Goal: Task Accomplishment & Management: Use online tool/utility

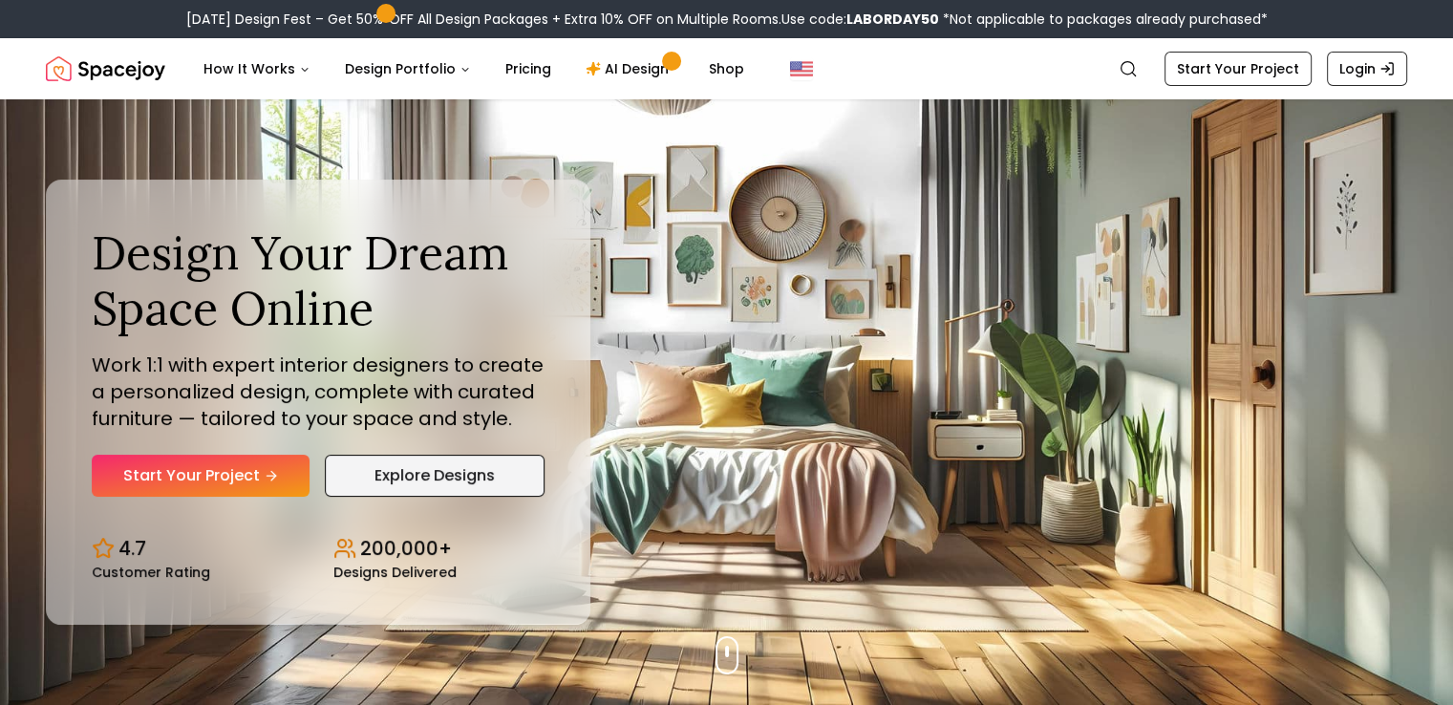
click at [347, 479] on link "Explore Designs" at bounding box center [435, 476] width 220 height 42
click at [615, 68] on link "AI Design" at bounding box center [629, 69] width 119 height 38
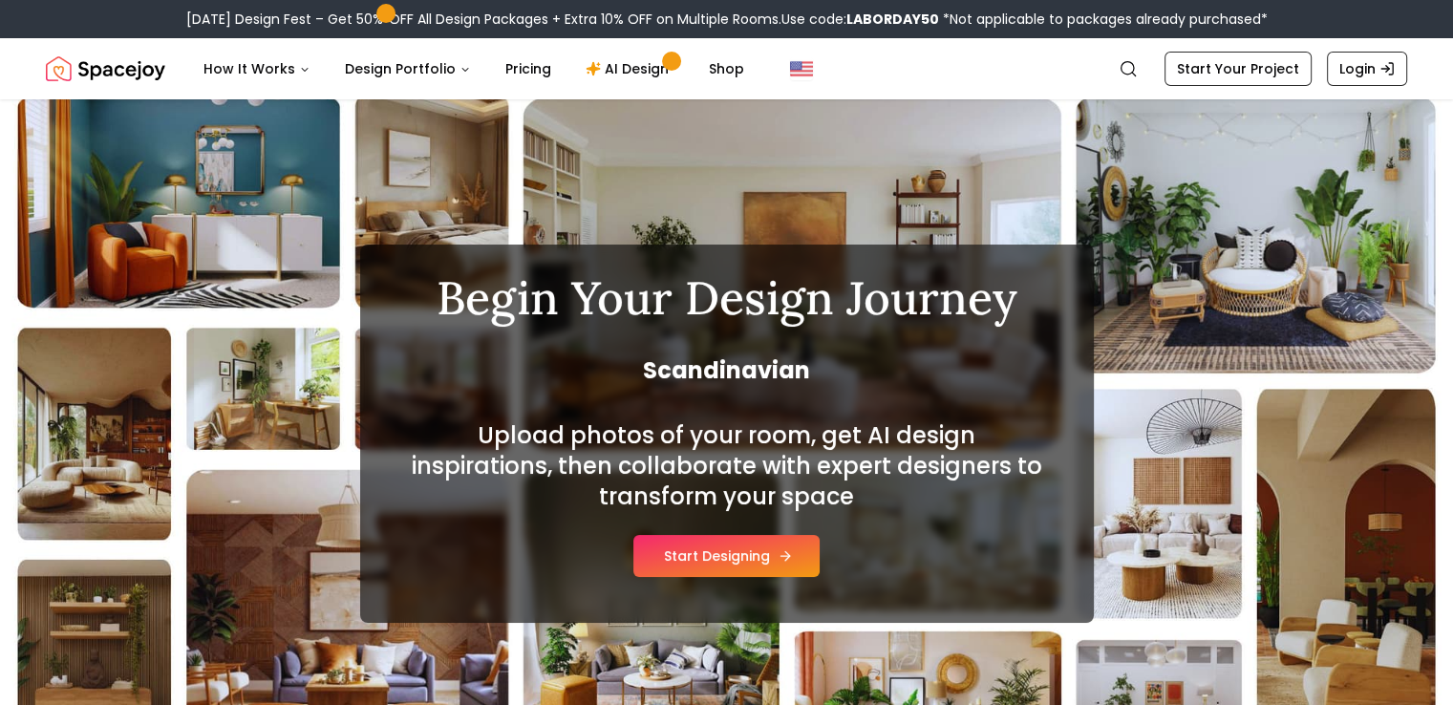
click at [673, 555] on button "Start Designing" at bounding box center [726, 556] width 186 height 42
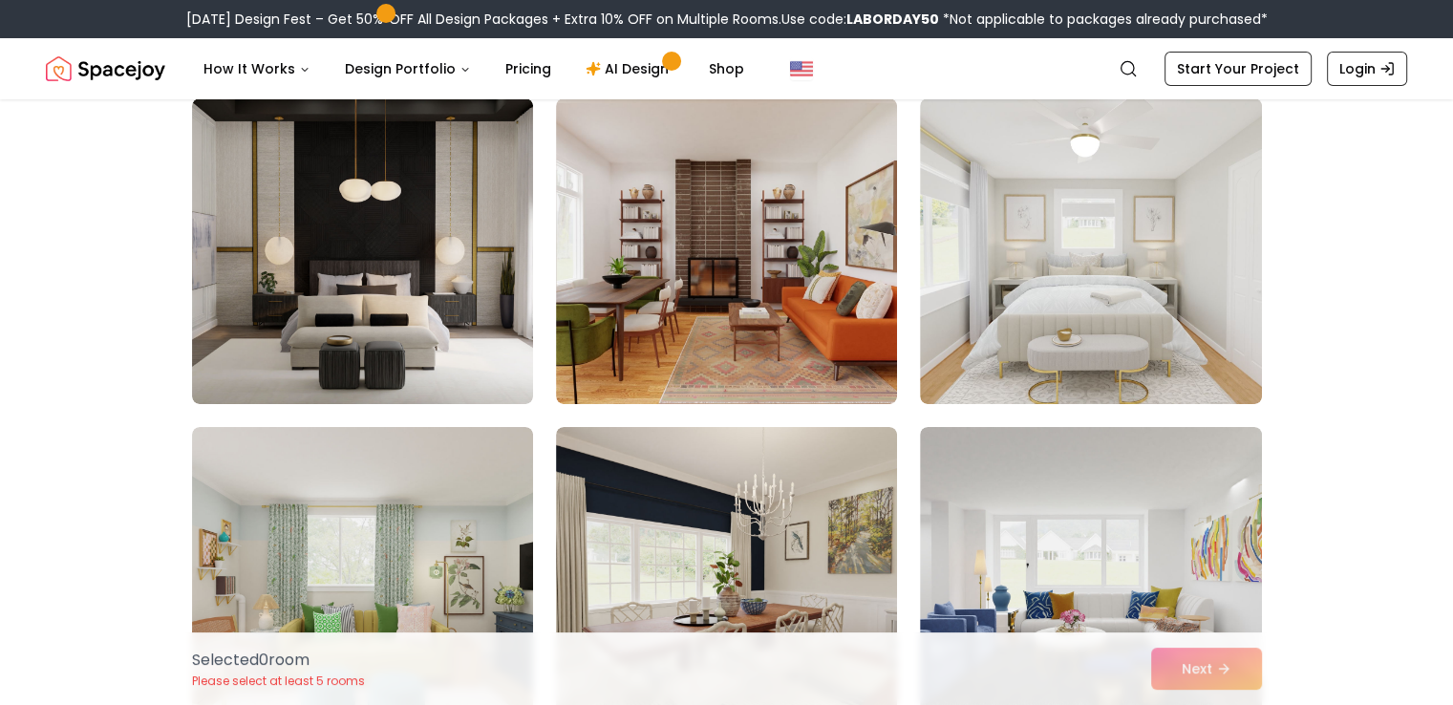
scroll to position [6914, 0]
